Goal: Transaction & Acquisition: Purchase product/service

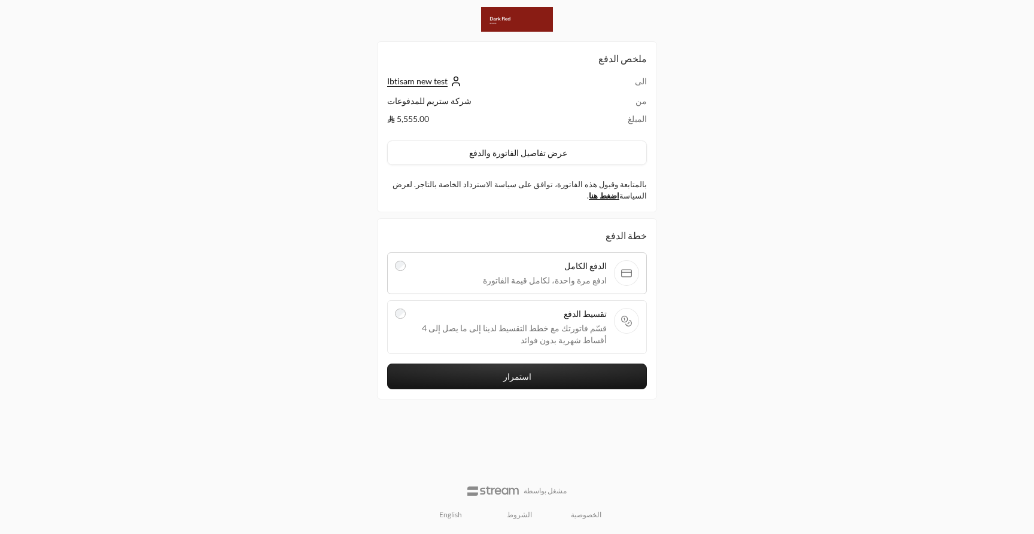
click at [586, 517] on link "الخصوصية" at bounding box center [586, 515] width 31 height 10
drag, startPoint x: 449, startPoint y: 515, endPoint x: 540, endPoint y: 353, distance: 185.6
click at [540, 353] on div "ملخص الدفع الى Ibtisam new test من شركة ستريم للمدفوعات المبلغ 5,555.00 عرض تفا…" at bounding box center [517, 265] width 280 height 517
click at [530, 374] on button "استمرار" at bounding box center [517, 377] width 260 height 26
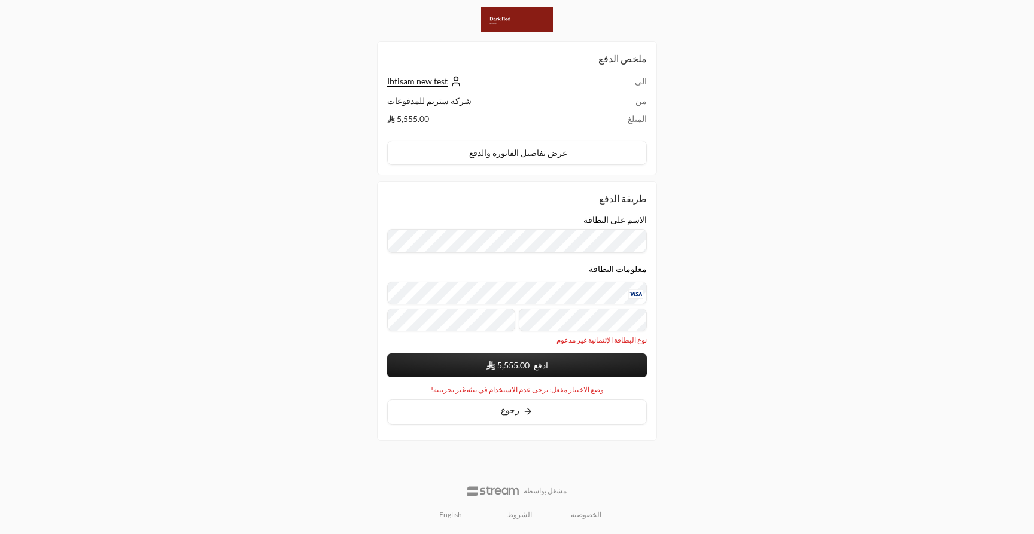
click at [479, 358] on button "ادفع 5,555.00" at bounding box center [517, 366] width 260 height 24
